Goal: Task Accomplishment & Management: Use online tool/utility

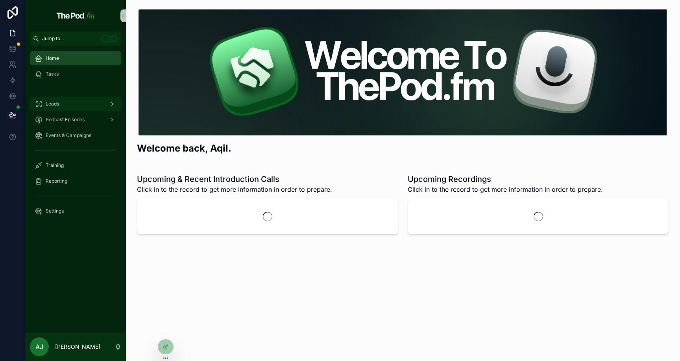
click at [94, 102] on div "Leads" at bounding box center [76, 104] width 82 height 13
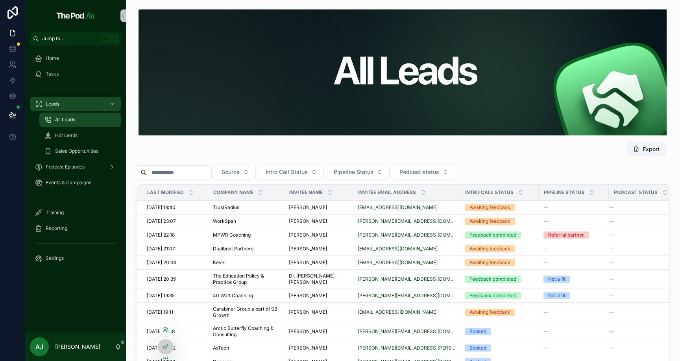
click at [165, 331] on icon at bounding box center [164, 332] width 3 height 2
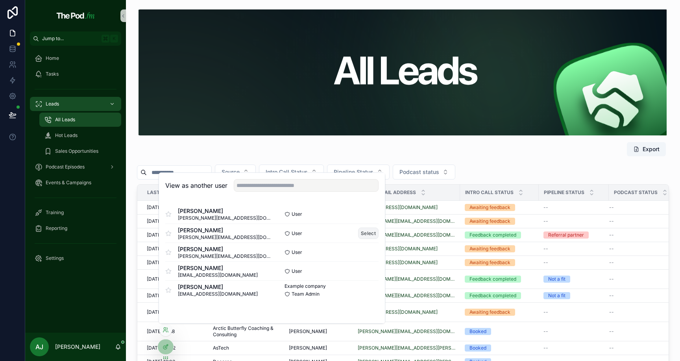
click at [364, 235] on button "Select" at bounding box center [368, 233] width 20 height 11
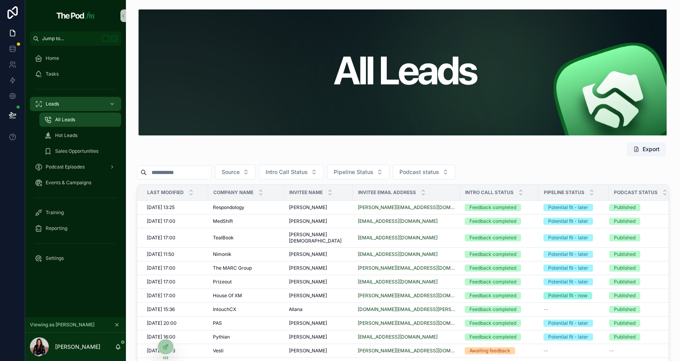
click at [515, 148] on div "Export" at bounding box center [403, 147] width 532 height 24
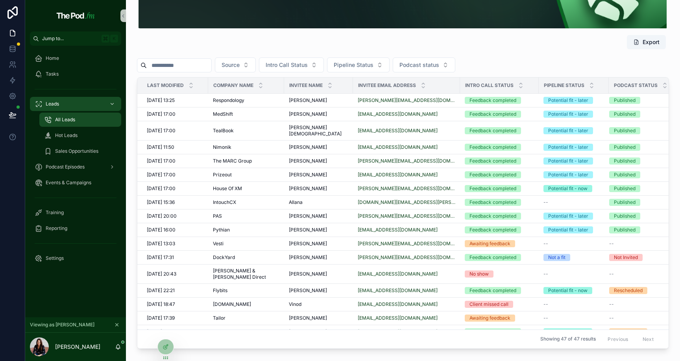
scroll to position [128, 0]
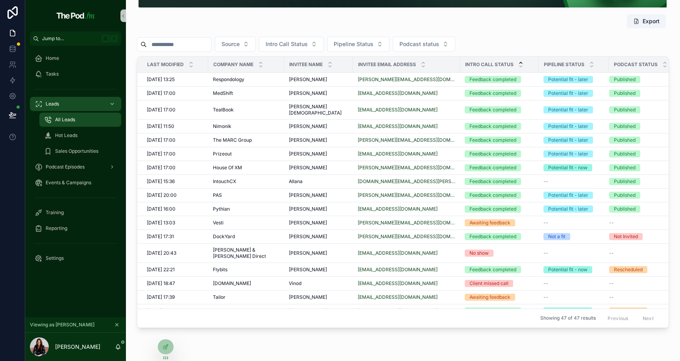
click at [519, 63] on icon "scrollable content" at bounding box center [521, 62] width 5 height 5
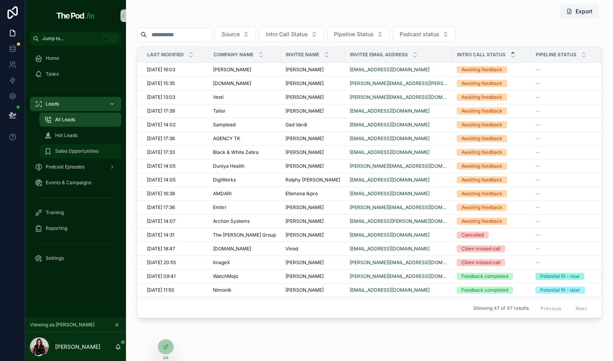
click at [65, 150] on span "Sales Opportunities" at bounding box center [76, 151] width 43 height 6
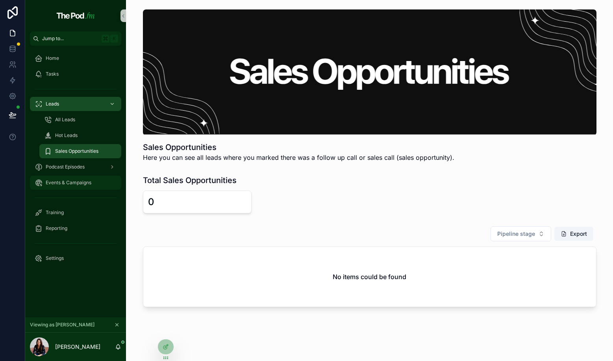
click at [71, 185] on span "Events & Campaigns" at bounding box center [69, 183] width 46 height 6
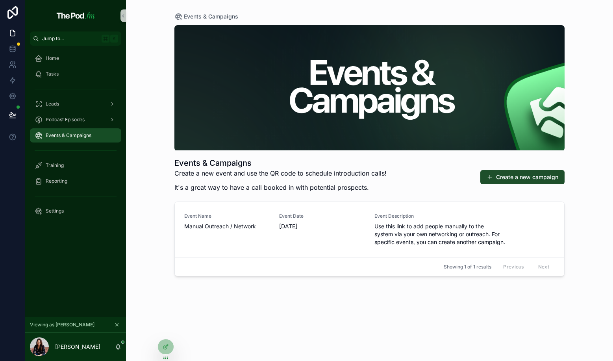
click at [508, 180] on button "Create a new campaign" at bounding box center [522, 177] width 84 height 14
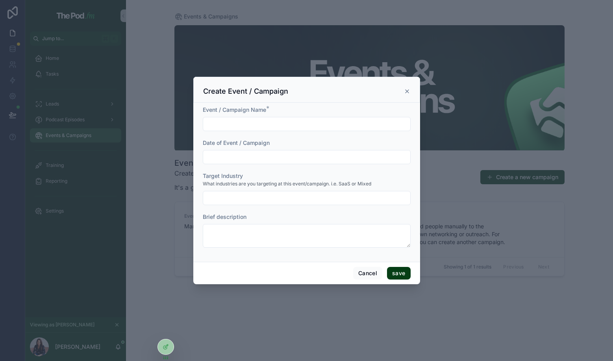
click at [411, 93] on div "Create Event / Campaign" at bounding box center [306, 90] width 227 height 26
click at [407, 93] on icon "scrollable content" at bounding box center [407, 91] width 6 height 6
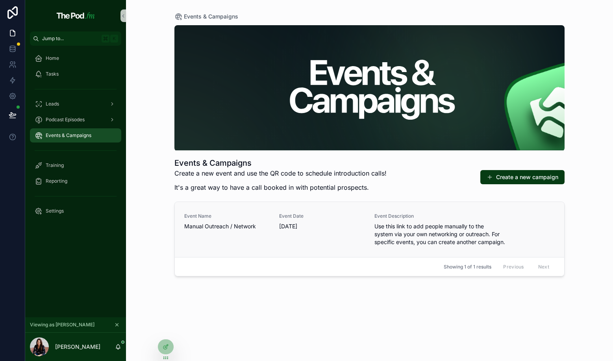
click at [342, 228] on span "01/06/2025" at bounding box center [321, 226] width 85 height 8
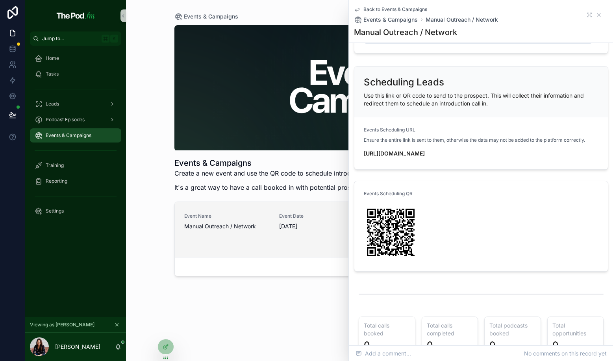
scroll to position [202, 0]
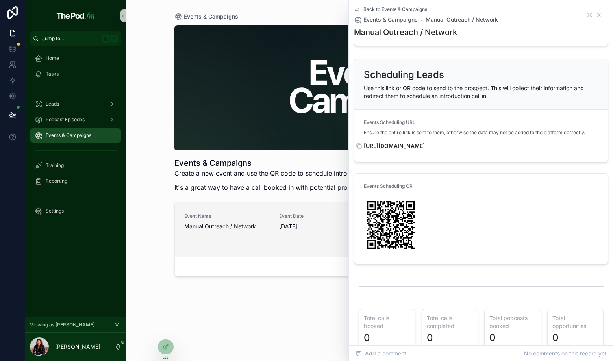
click at [425, 149] on strong "https://form.fillout.com/t/fesubqfR4dus?eventID=recd6Rfrn6RNFhP9i&clientID=rec0…" at bounding box center [394, 146] width 61 height 7
copy div "https://form.fillout.com/t/fesubqfR4dus?eventID=recd6Rfrn6RNFhP9i&clientID=rec0…"
click at [443, 175] on div "Scheduling Leads Use this link or QR code to send to the prospect. This will co…" at bounding box center [481, 162] width 264 height 212
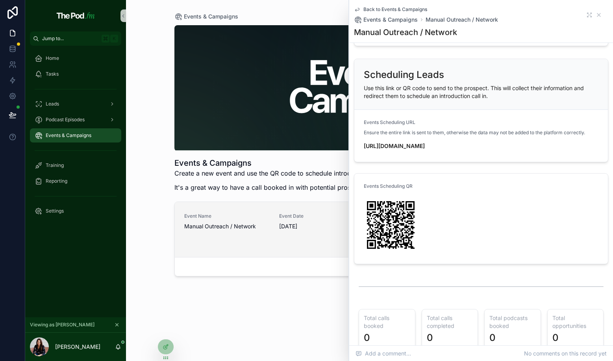
click at [165, 274] on div "Events & Campaigns Events & Campaigns Create a new event and use the QR code to…" at bounding box center [369, 180] width 487 height 361
